Goal: Information Seeking & Learning: Learn about a topic

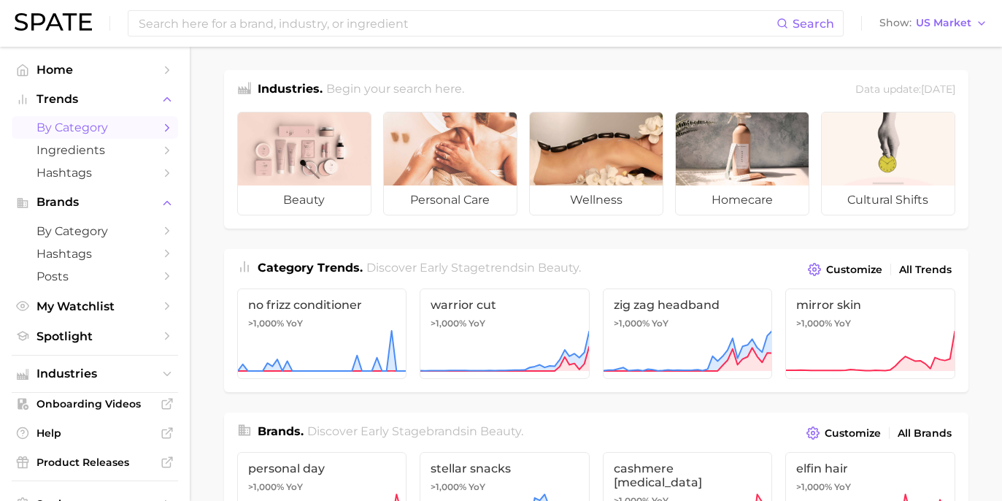
click at [66, 117] on link "by Category" at bounding box center [95, 127] width 166 height 23
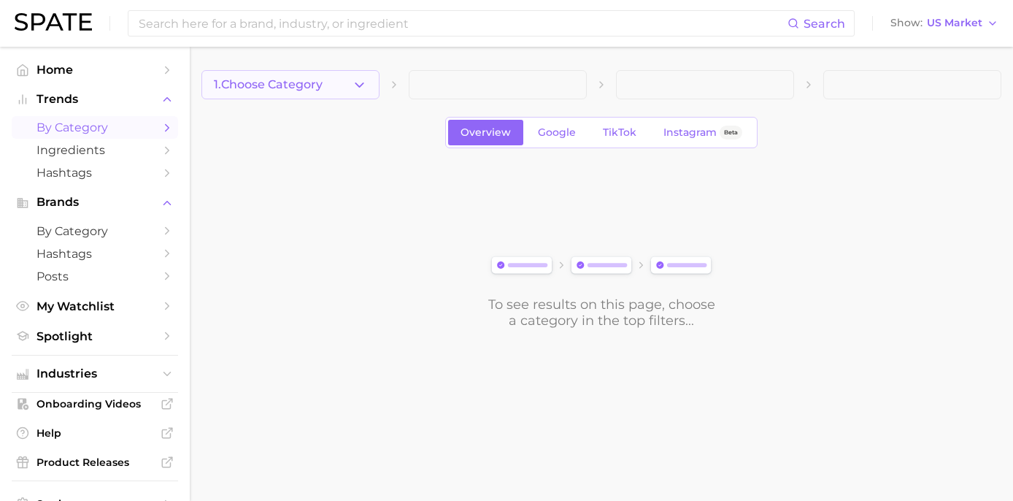
click at [331, 85] on button "1. Choose Category" at bounding box center [290, 84] width 178 height 29
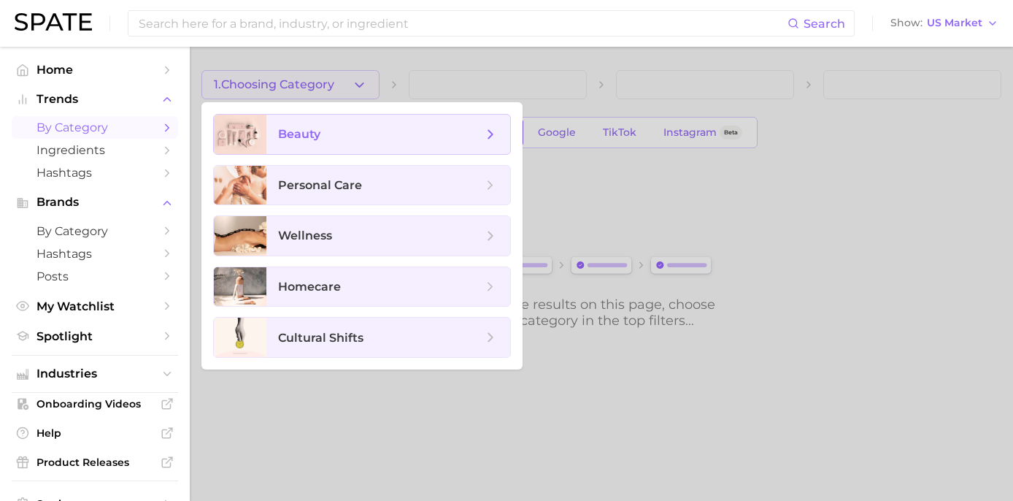
click at [334, 131] on span "beauty" at bounding box center [380, 134] width 204 height 16
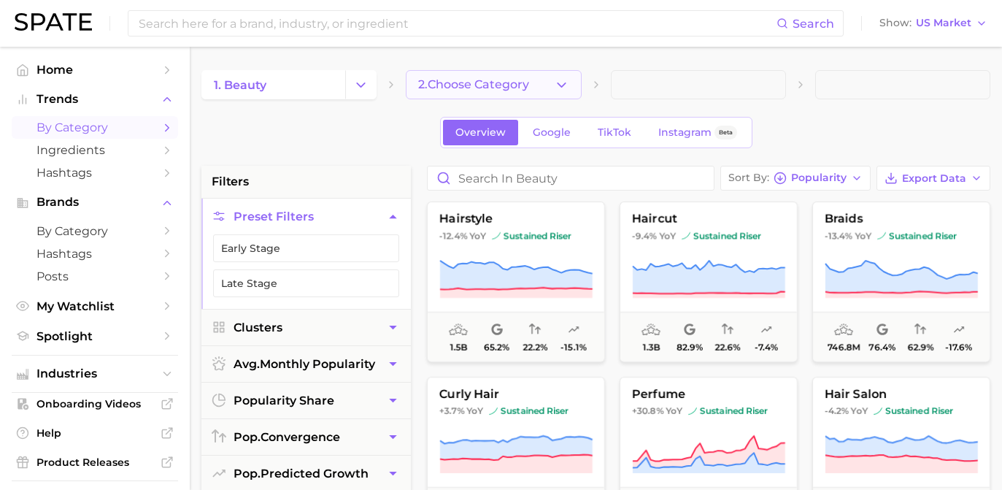
click at [538, 87] on button "2. Choose Category" at bounding box center [493, 84] width 175 height 29
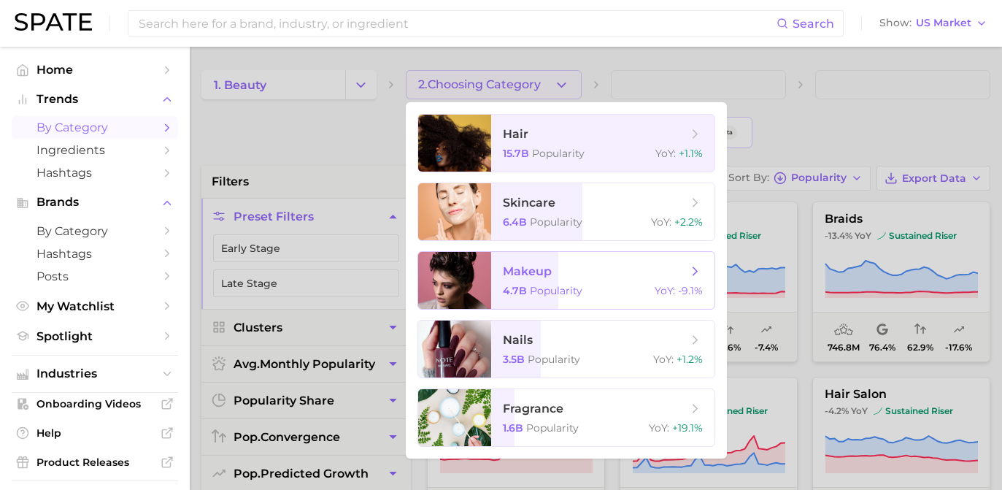
click at [522, 267] on span "makeup" at bounding box center [527, 271] width 49 height 14
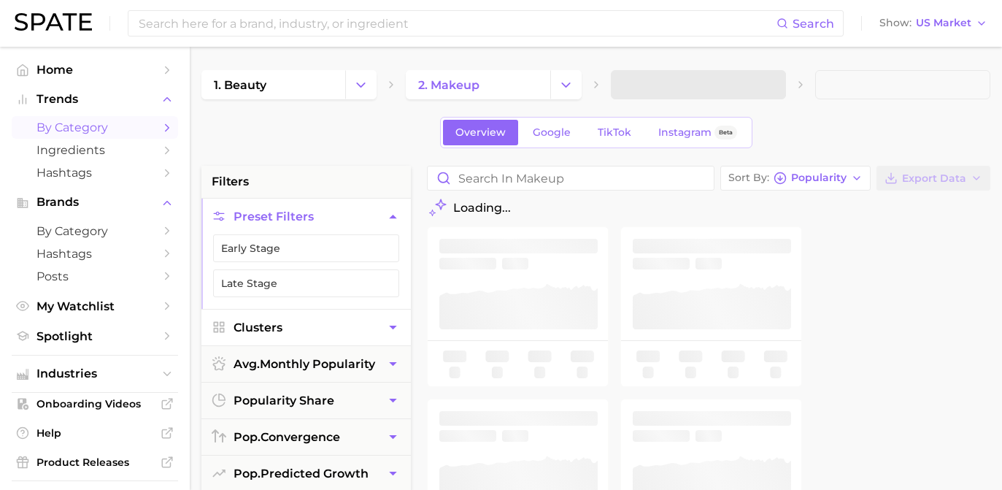
click at [344, 334] on button "Clusters" at bounding box center [305, 327] width 209 height 36
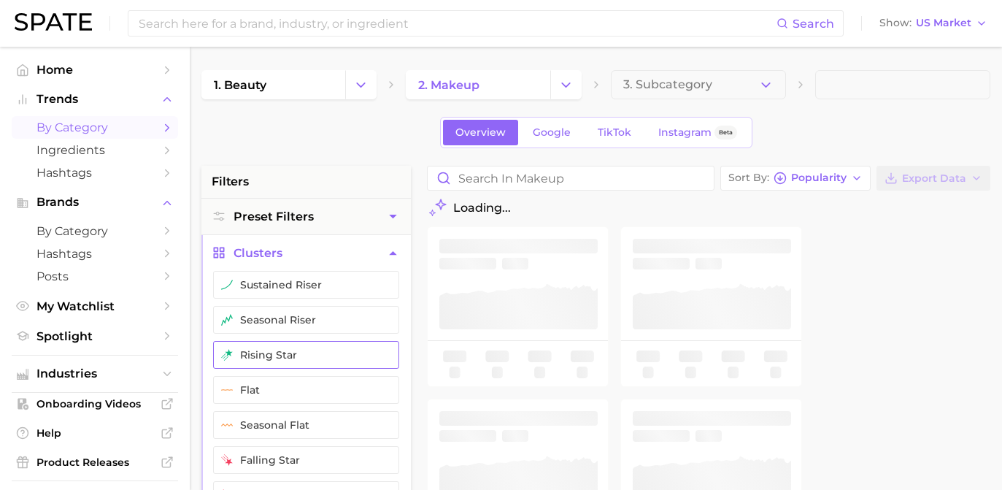
click at [343, 350] on button "rising star" at bounding box center [306, 355] width 186 height 28
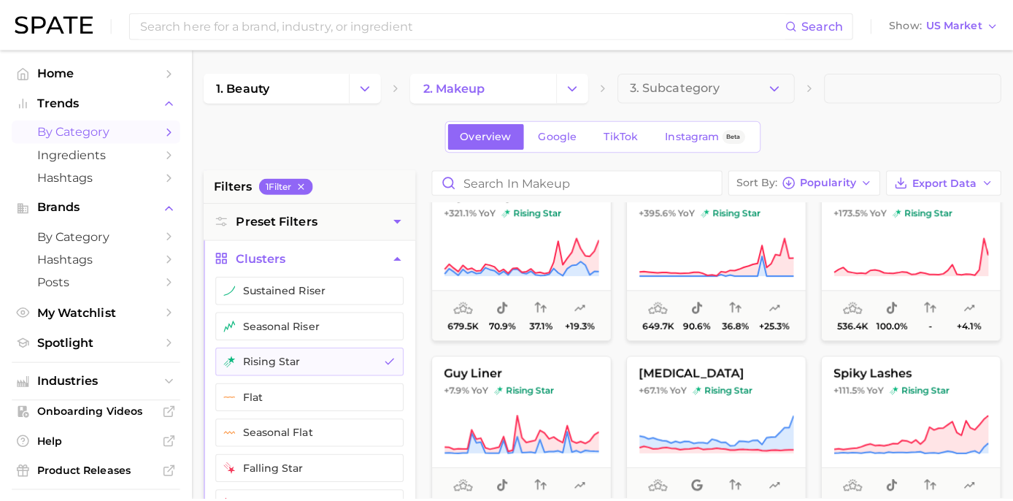
scroll to position [237, 0]
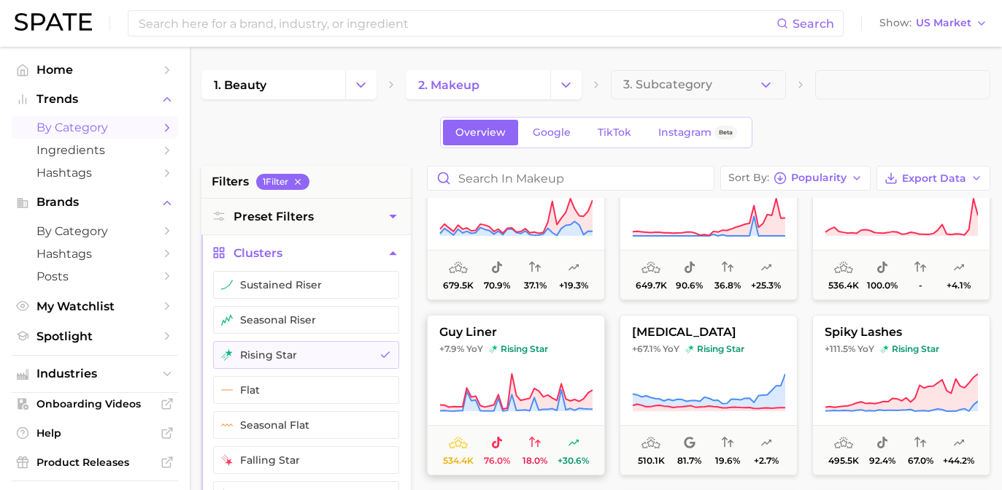
click at [474, 393] on icon at bounding box center [515, 392] width 153 height 41
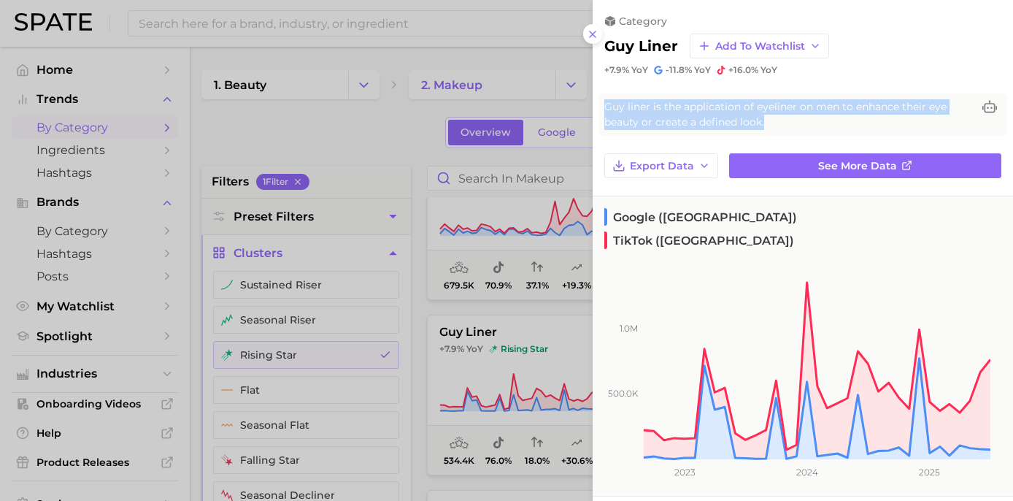
drag, startPoint x: 708, startPoint y: 124, endPoint x: 600, endPoint y: 98, distance: 111.1
click at [600, 98] on div "Guy liner is the application of eyeliner on men to enhance their eye beauty or …" at bounding box center [802, 114] width 409 height 42
copy span "Guy liner is the application of eyeliner on men to enhance their eye beauty or …"
